Goal: Feedback & Contribution: Submit feedback/report problem

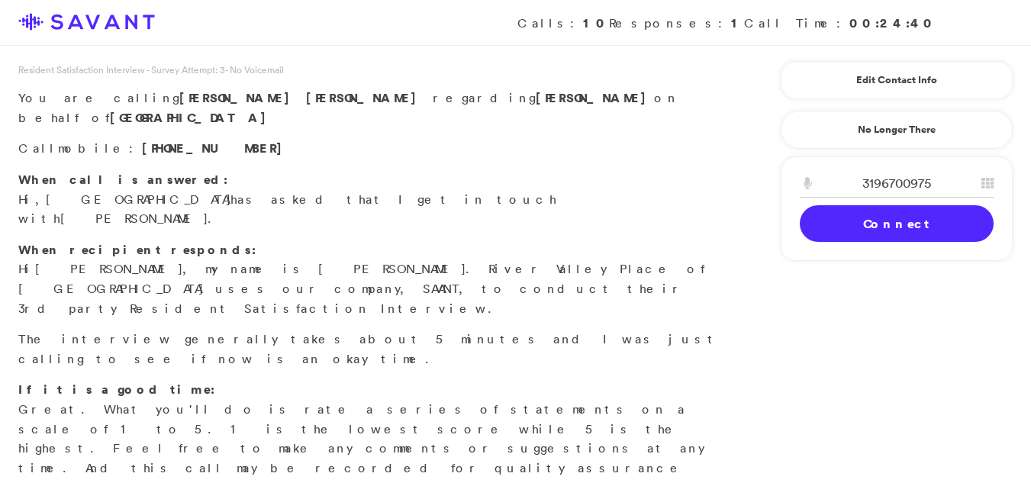
click at [903, 224] on link "Connect" at bounding box center [897, 223] width 194 height 37
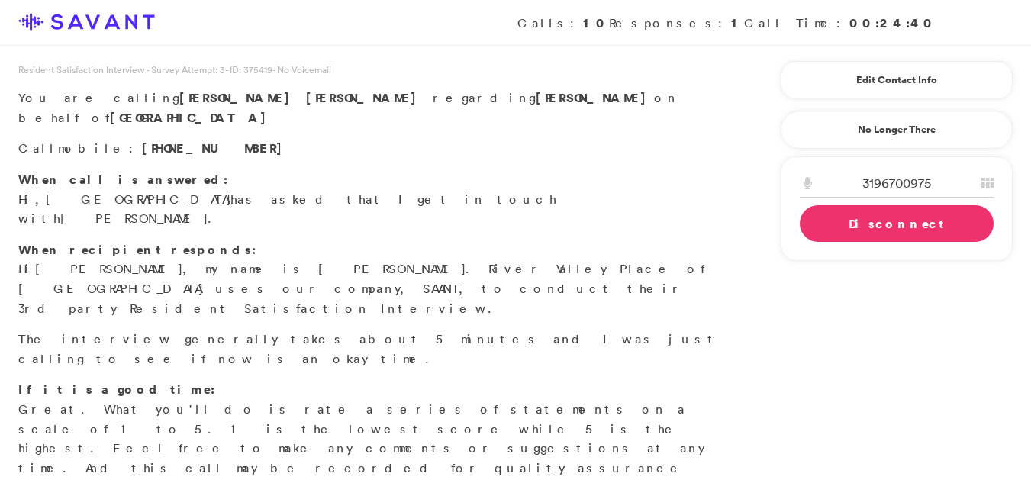
scroll to position [422, 0]
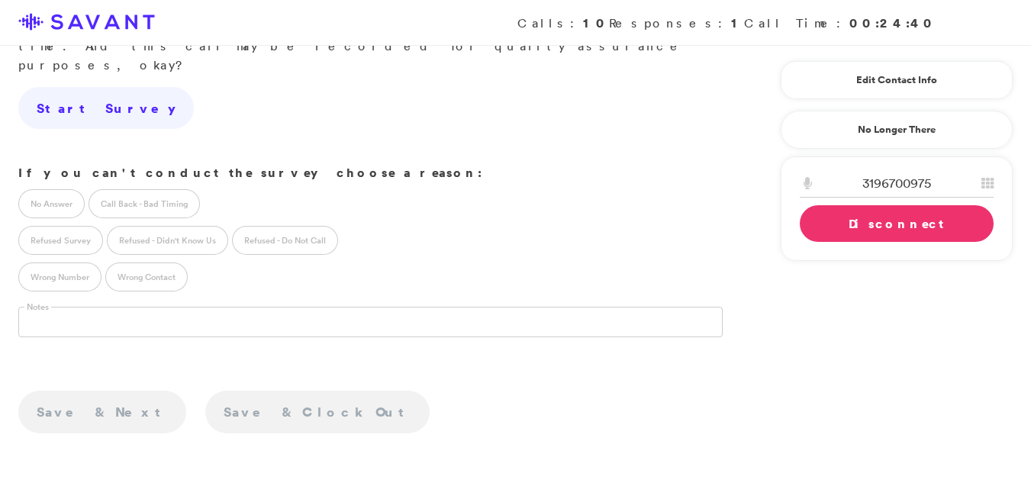
click at [881, 100] on div "Edit Contact Info Recipient Id ****** Primary Contact Responsible Party Residen…" at bounding box center [897, 159] width 244 height 227
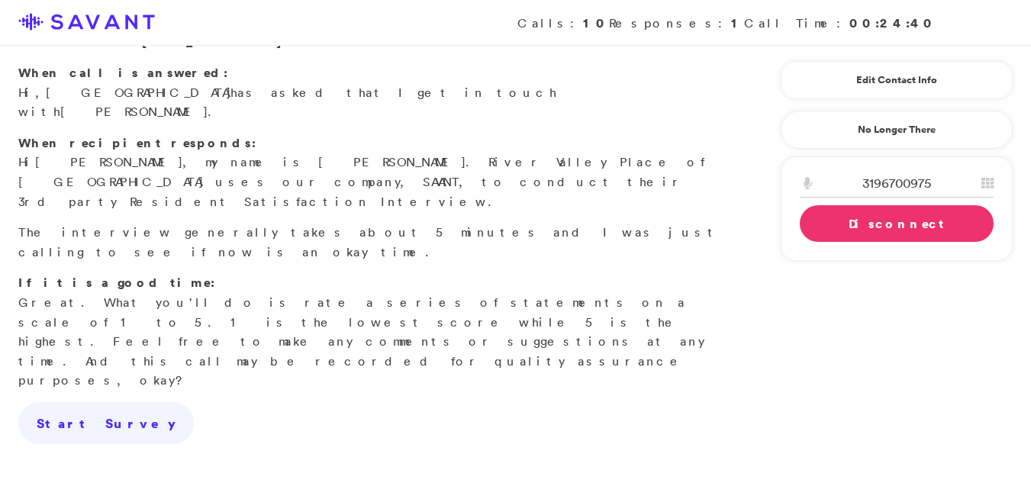
scroll to position [66, 0]
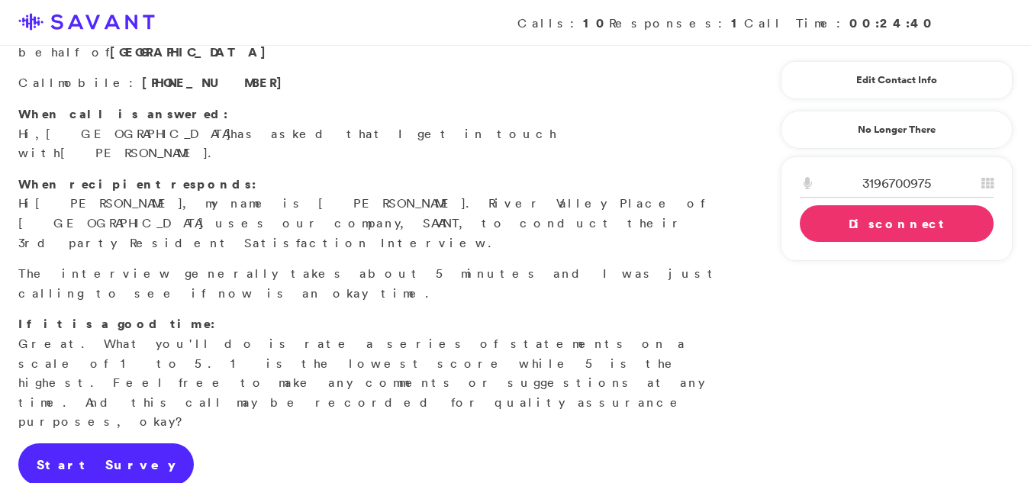
click at [68, 443] on link "Start Survey" at bounding box center [106, 464] width 176 height 43
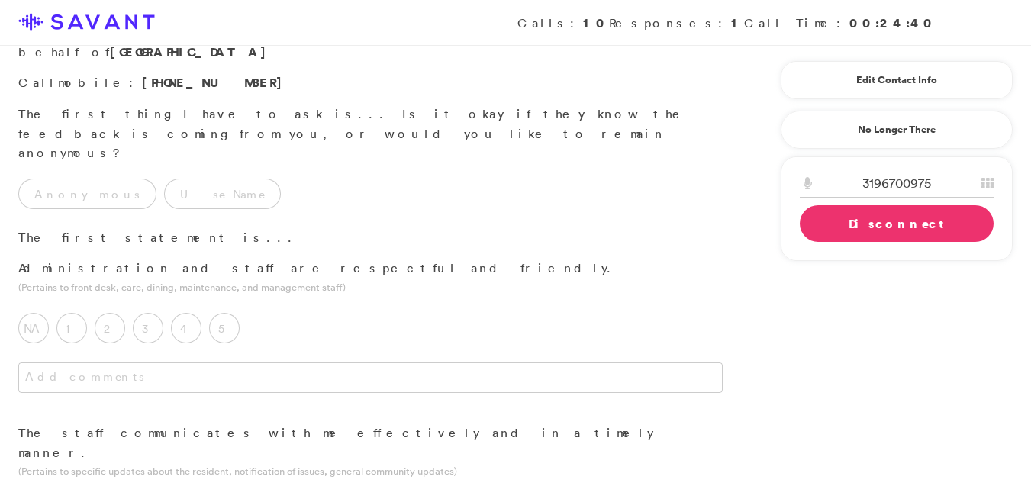
scroll to position [0, 0]
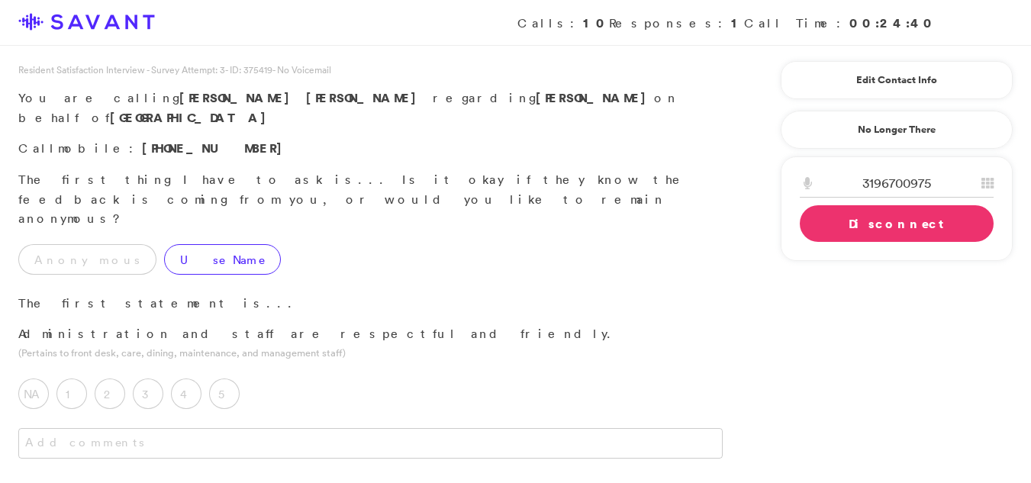
click at [164, 244] on label "Use Name" at bounding box center [222, 259] width 117 height 31
click at [149, 379] on label "3" at bounding box center [148, 394] width 31 height 31
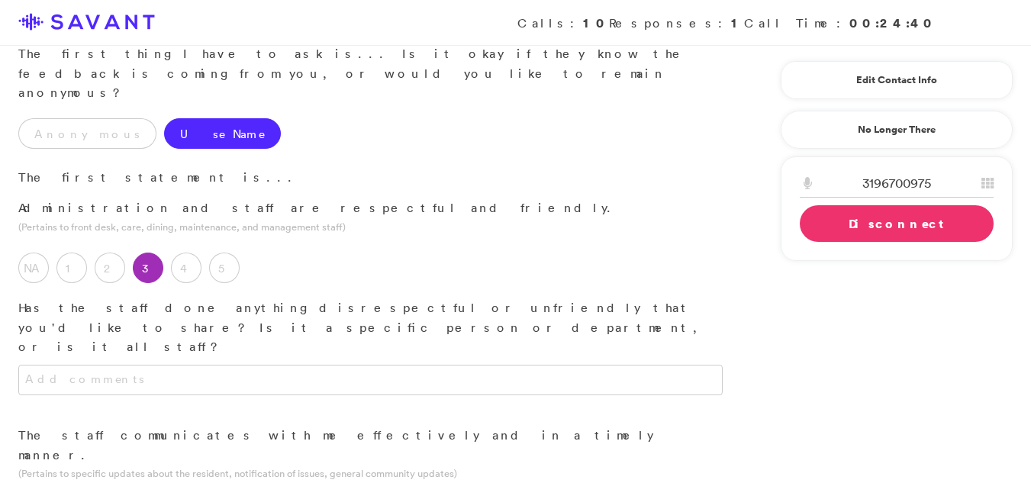
scroll to position [208, 0]
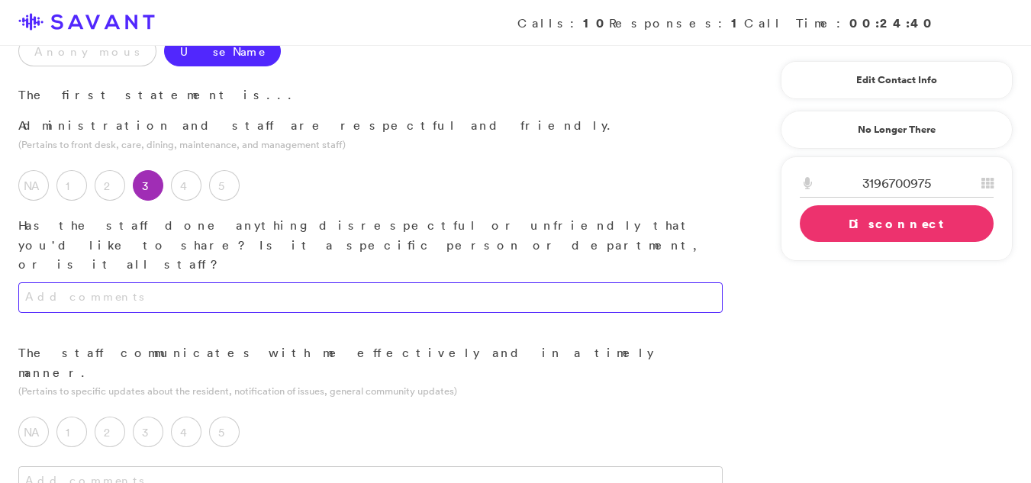
click at [144, 282] on textarea at bounding box center [370, 297] width 704 height 31
type textarea "The staff has not done anything unfreiendly or do"
click at [111, 417] on label "2" at bounding box center [110, 432] width 31 height 31
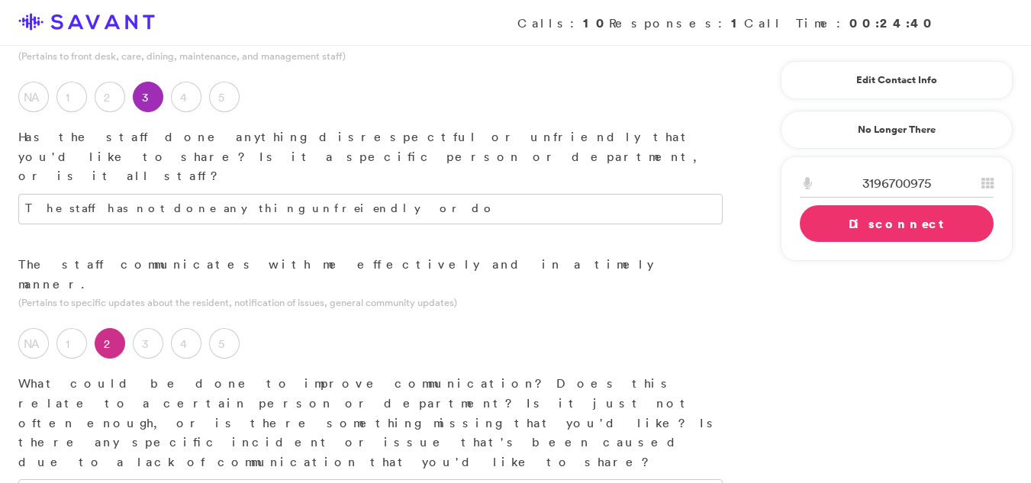
scroll to position [345, 0]
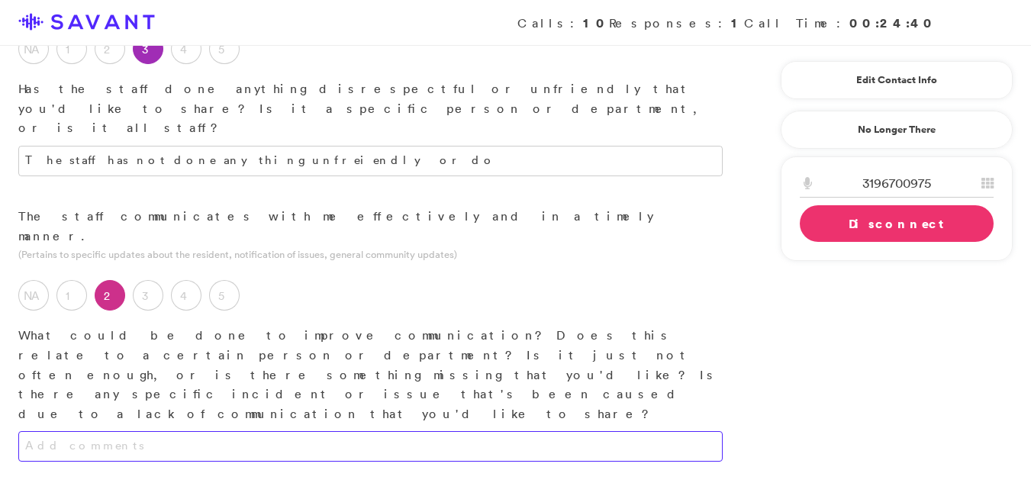
click at [387, 431] on textarea at bounding box center [370, 446] width 704 height 31
click at [302, 431] on textarea "They are hard to talk to because you never see them" at bounding box center [370, 446] width 704 height 31
click at [330, 431] on textarea "They are hard to talk to because you never see them." at bounding box center [370, 446] width 704 height 31
drag, startPoint x: 394, startPoint y: 5, endPoint x: 158, endPoint y: 223, distance: 320.8
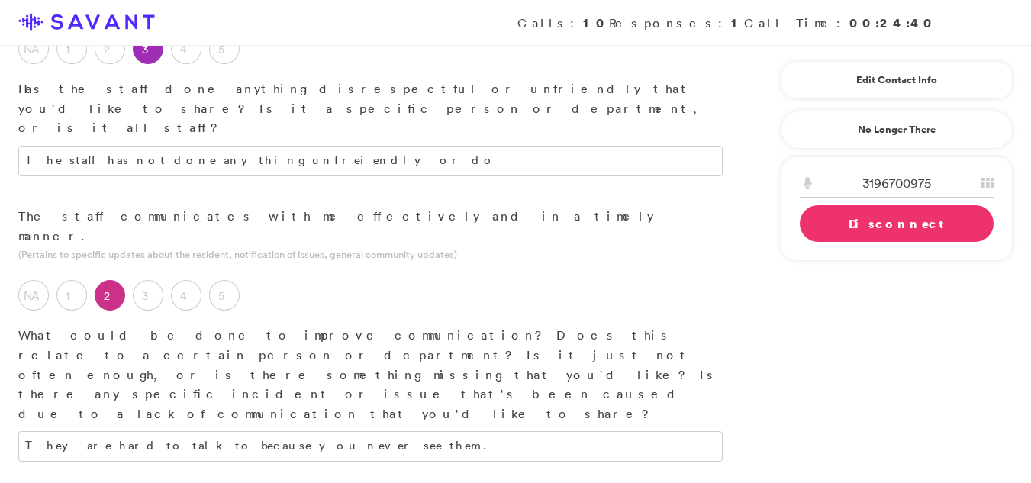
click at [321, 431] on textarea "They are hard to talk to because you never see them." at bounding box center [370, 446] width 704 height 31
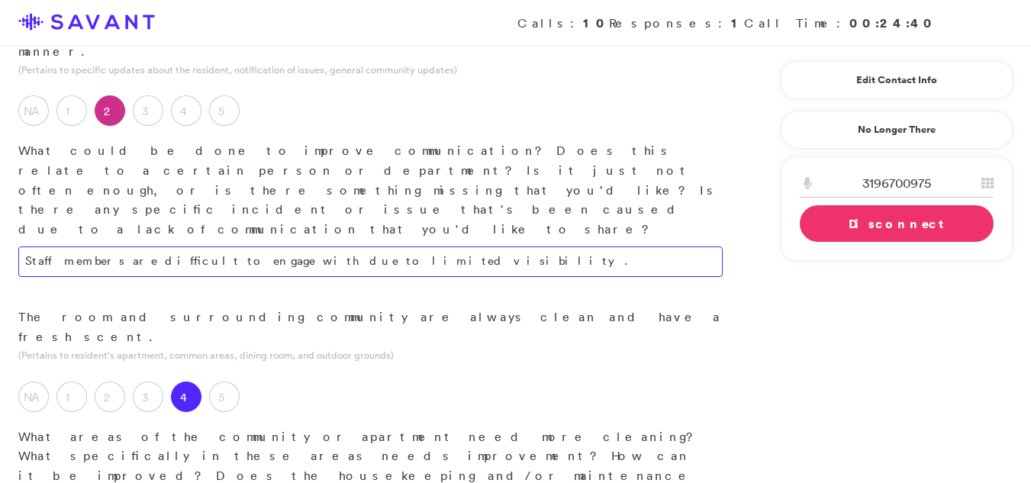
scroll to position [541, 0]
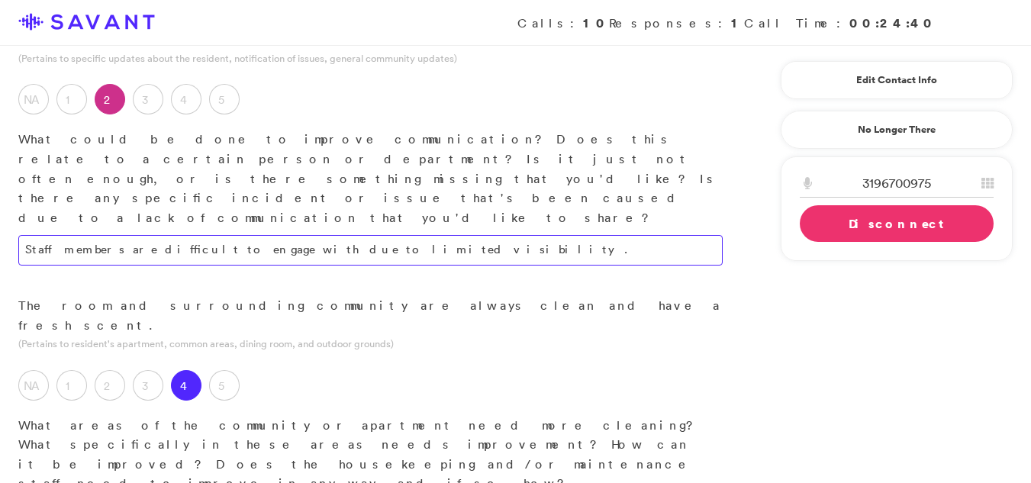
type textarea "Staff members are difficult to engage with due to limited visibility."
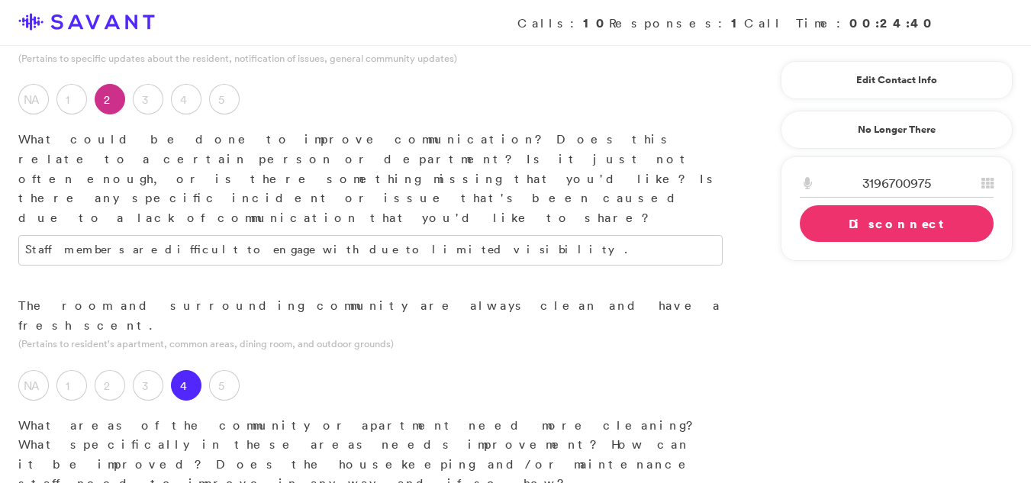
drag, startPoint x: 628, startPoint y: 320, endPoint x: 578, endPoint y: 321, distance: 49.6
type textarea "The floor cleaning is inadequate, and there was an incident involving fecal mat…"
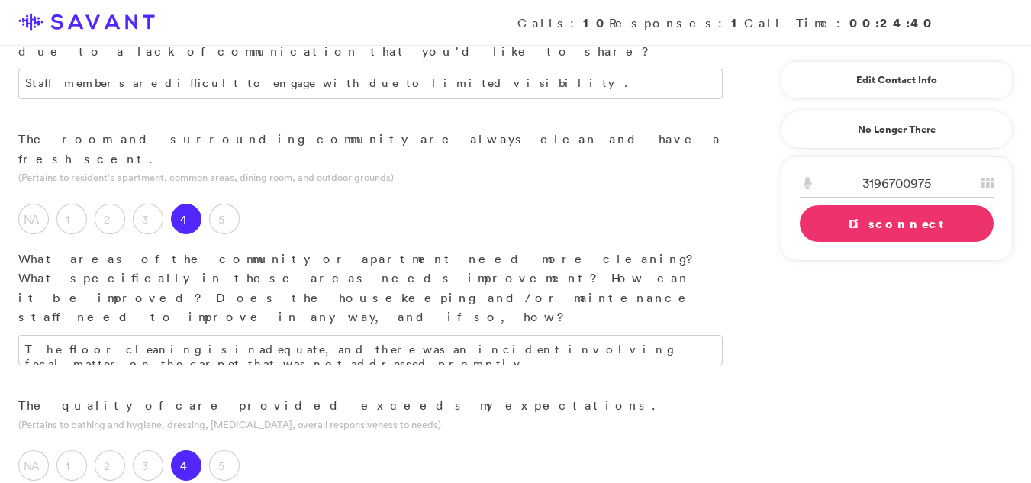
scroll to position [731, 0]
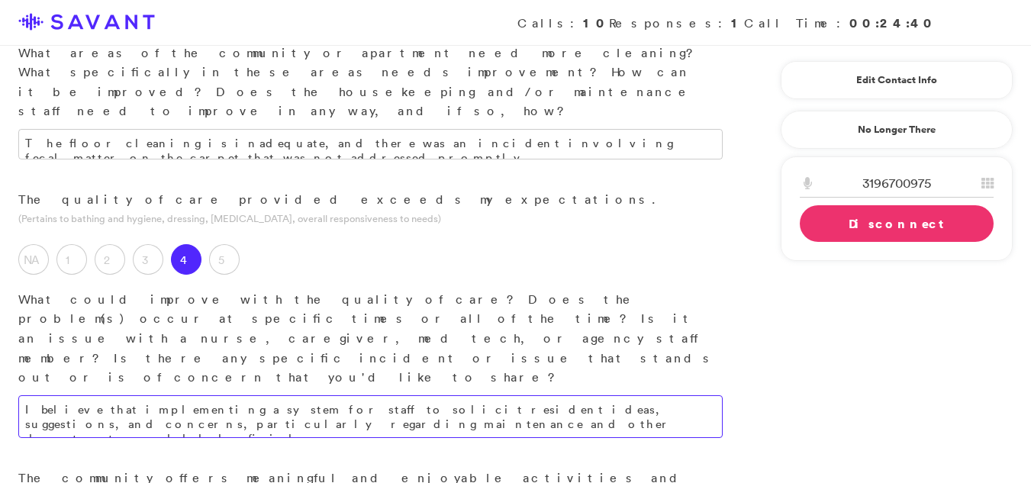
scroll to position [922, 0]
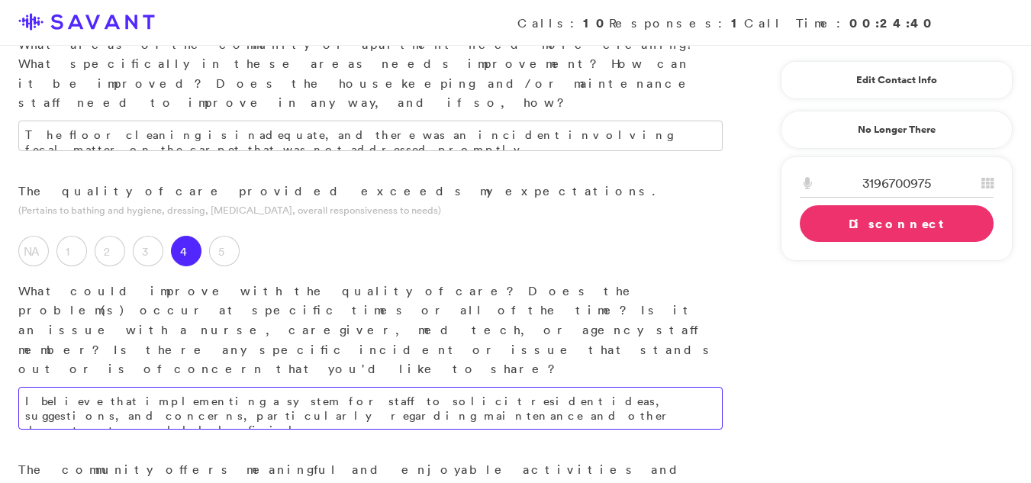
type textarea "I believe that implementing a system for staff to solicit resident ideas, sugge…"
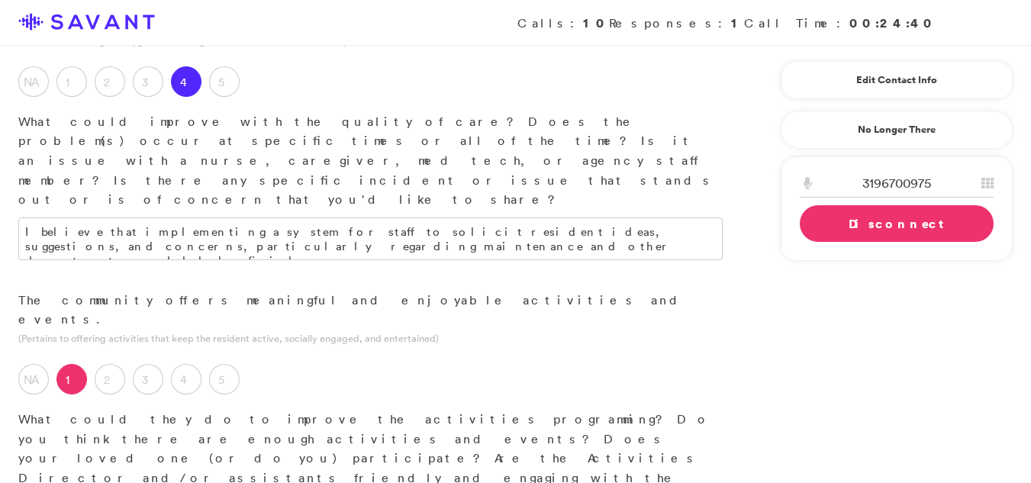
scroll to position [1136, 0]
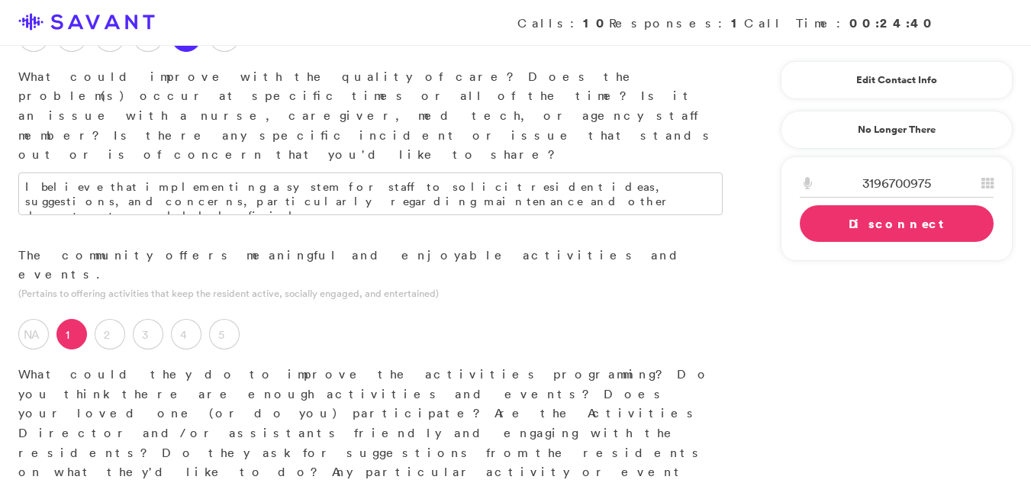
type textarea "The community posts activity information on a single bulletin board without mak…"
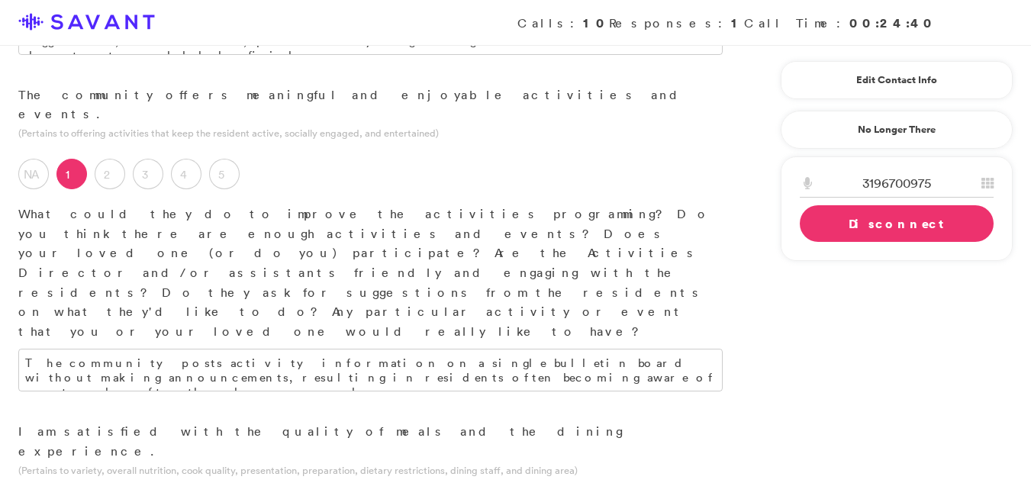
scroll to position [1313, 0]
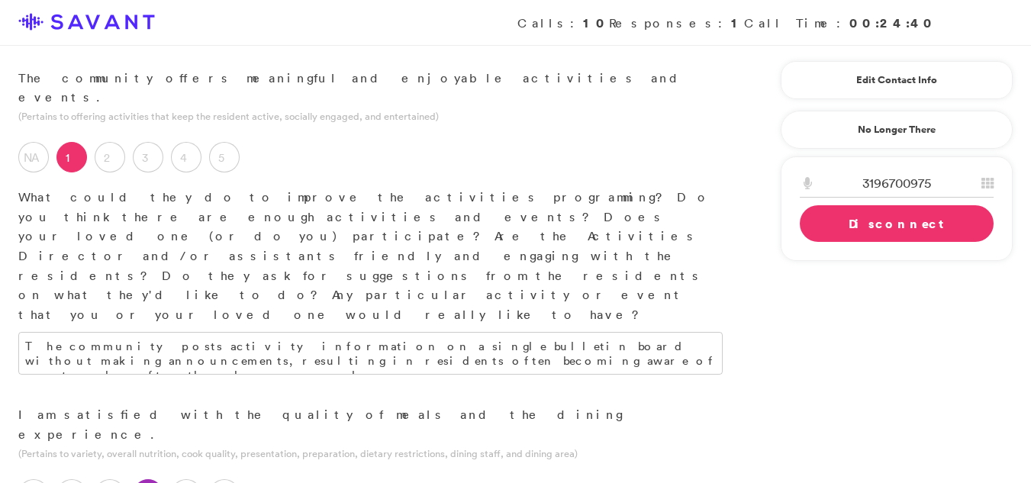
type textarea "They should offer a greater variety of meal choices, including an alternative m…"
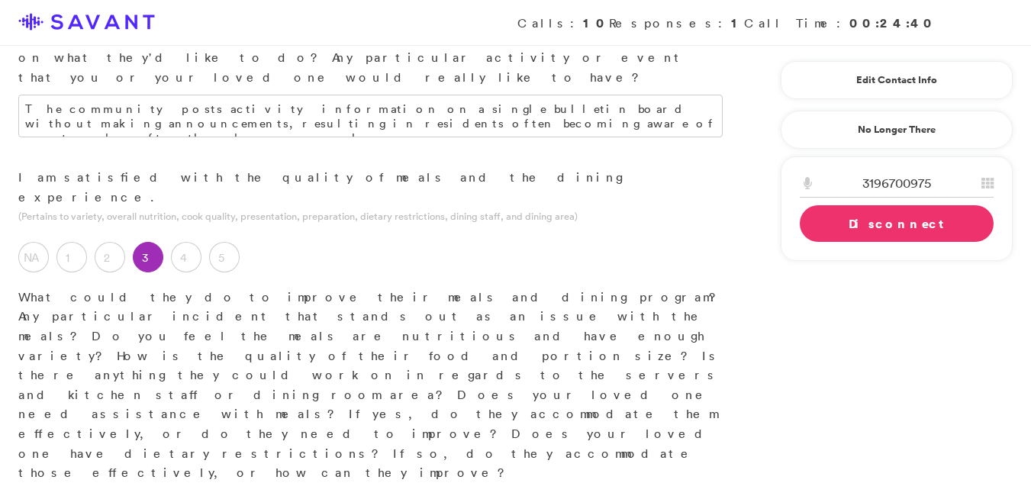
scroll to position [1559, 0]
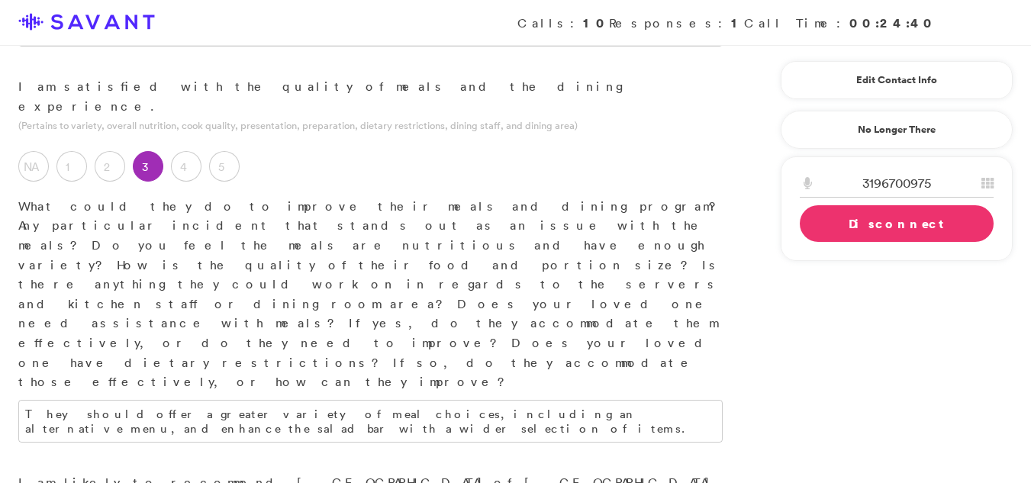
scroll to position [1663, 0]
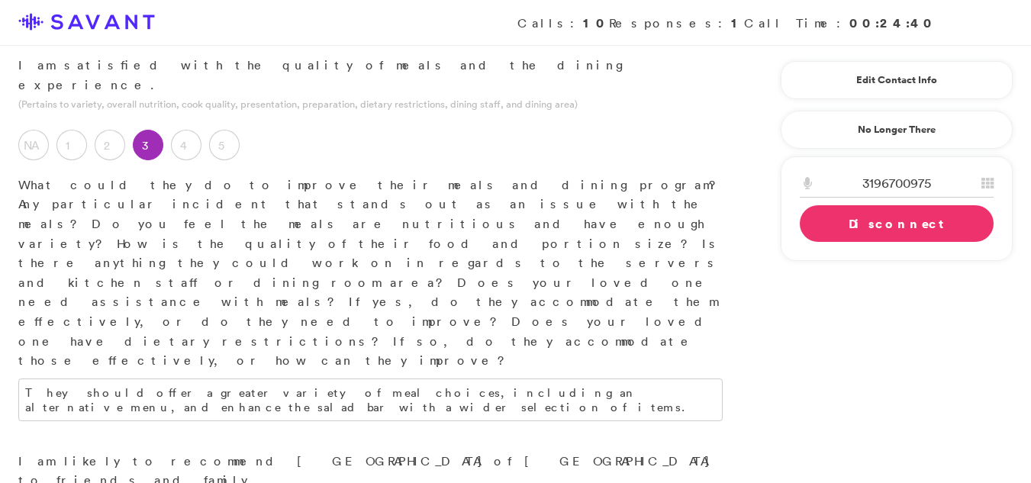
type textarea "The community is very nice place and the staff is friendly and caring. The offe…"
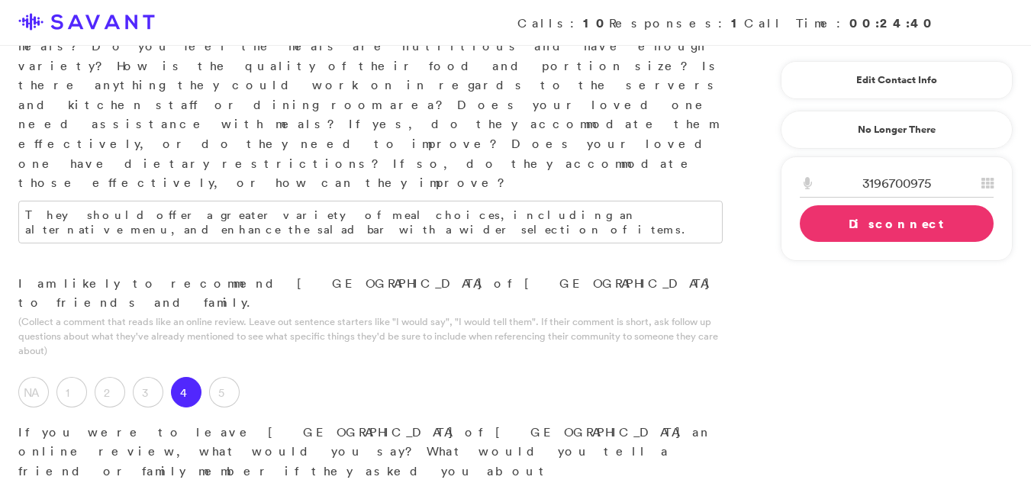
scroll to position [1819, 0]
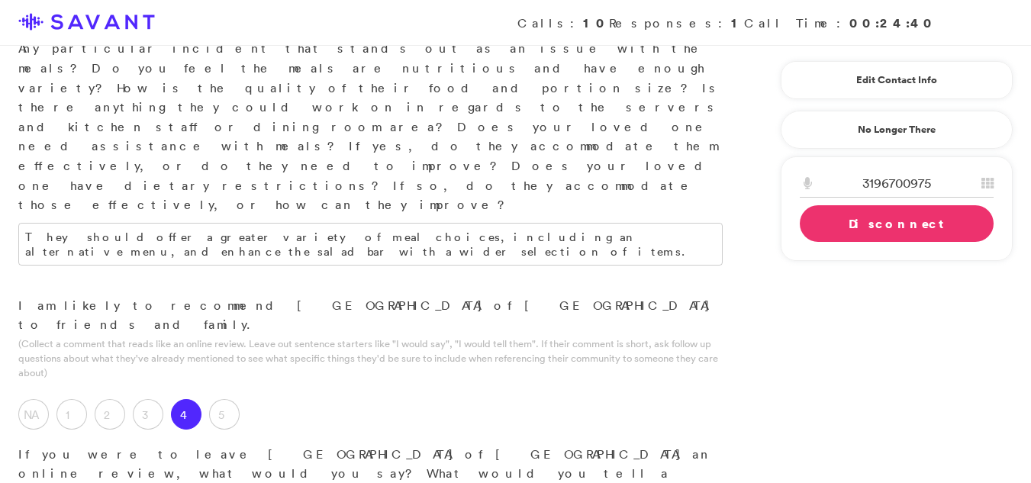
click at [875, 223] on link "Disconnect" at bounding box center [897, 223] width 194 height 37
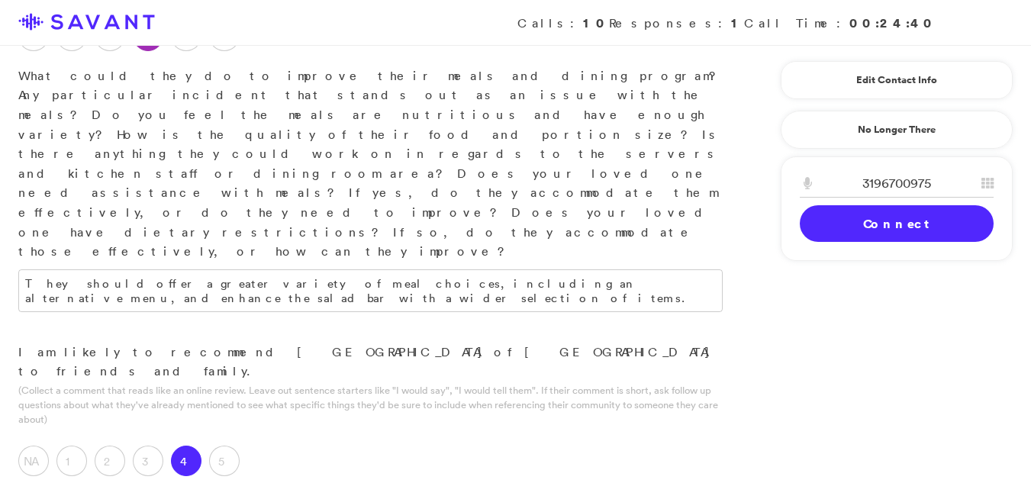
scroll to position [1767, 0]
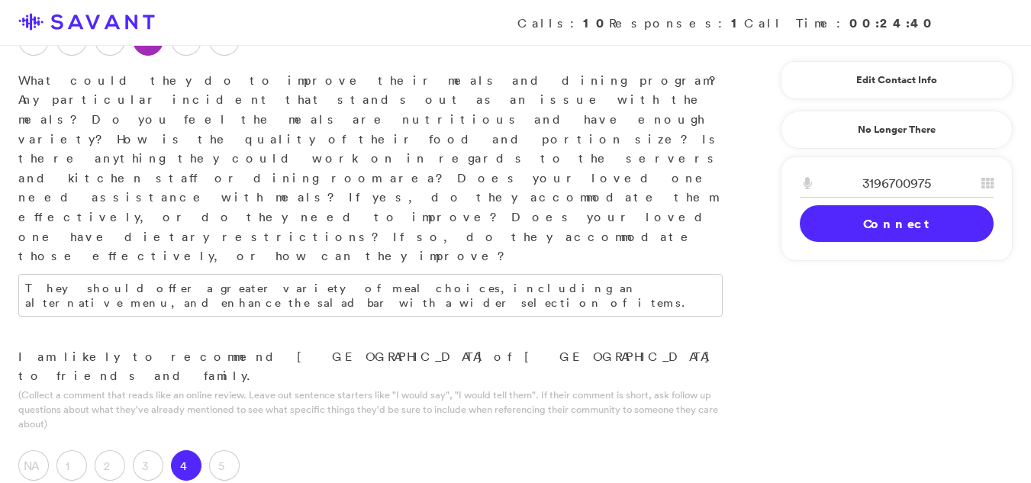
type textarea "I am most satisfied with the community's residents. The people here are friendl…"
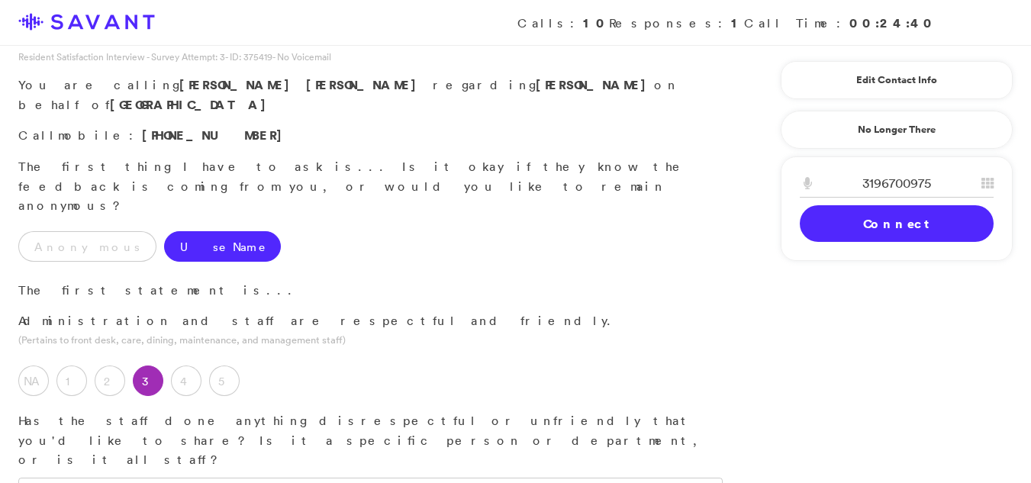
scroll to position [0, 0]
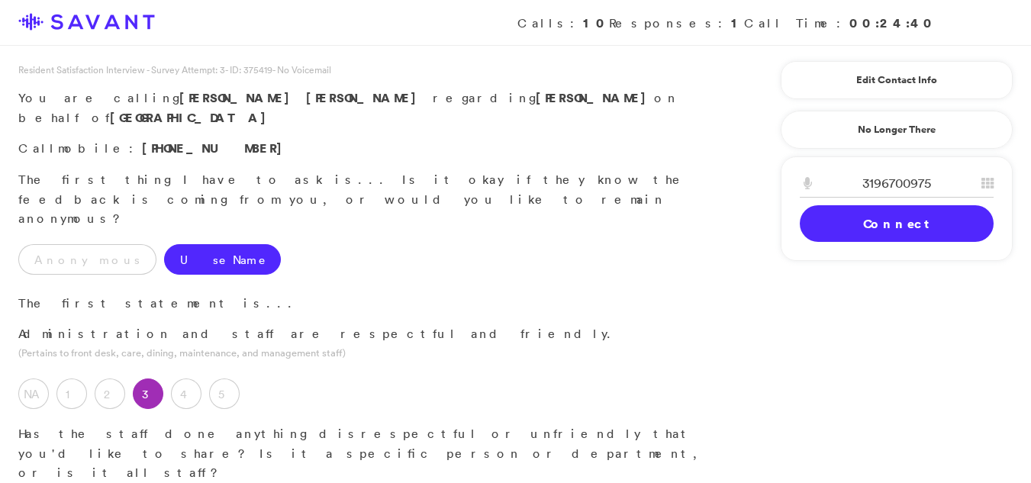
type textarea "The facility should enhance communication efforts, as it can be difficult to lo…"
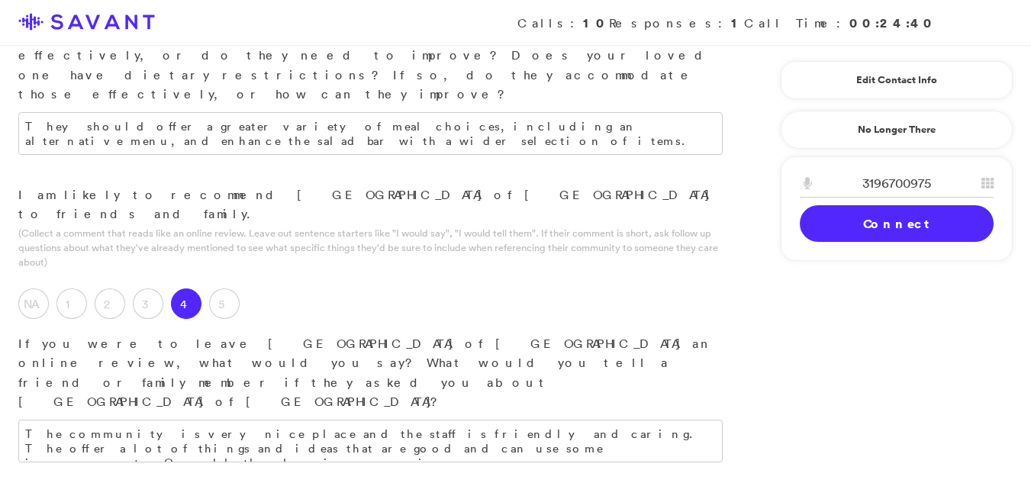
scroll to position [1925, 0]
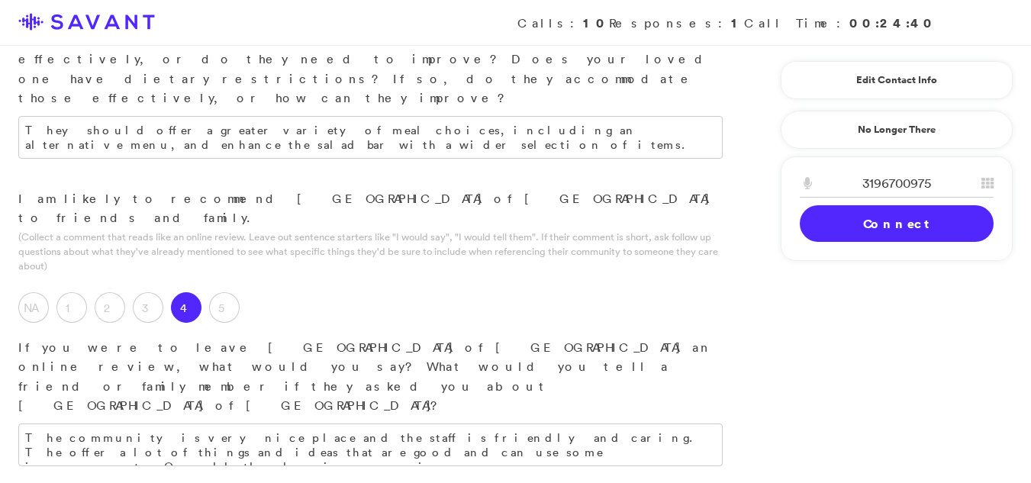
type textarea "The staff has not exhibited any unfriendly behavior."
drag, startPoint x: 189, startPoint y: 170, endPoint x: 79, endPoint y: 299, distance: 169.9
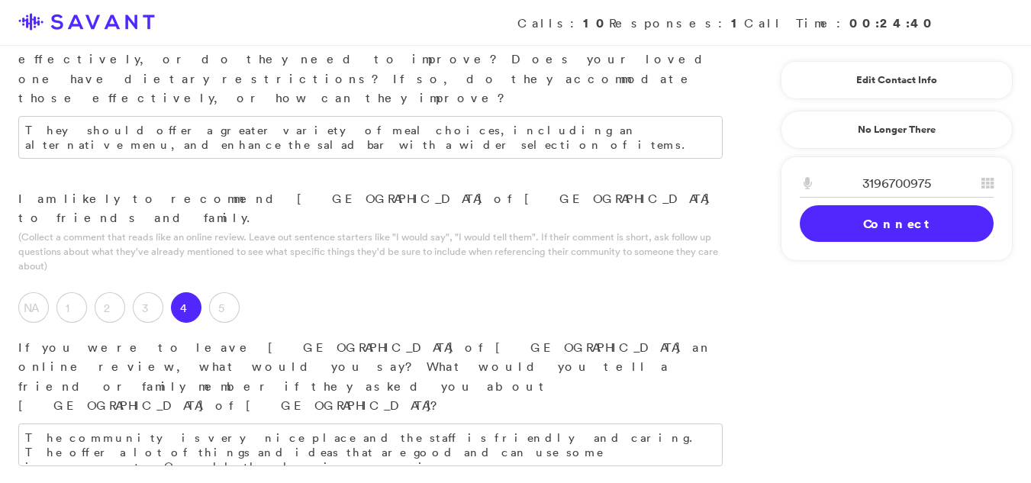
scroll to position [2131, 0]
